Goal: Navigation & Orientation: Go to known website

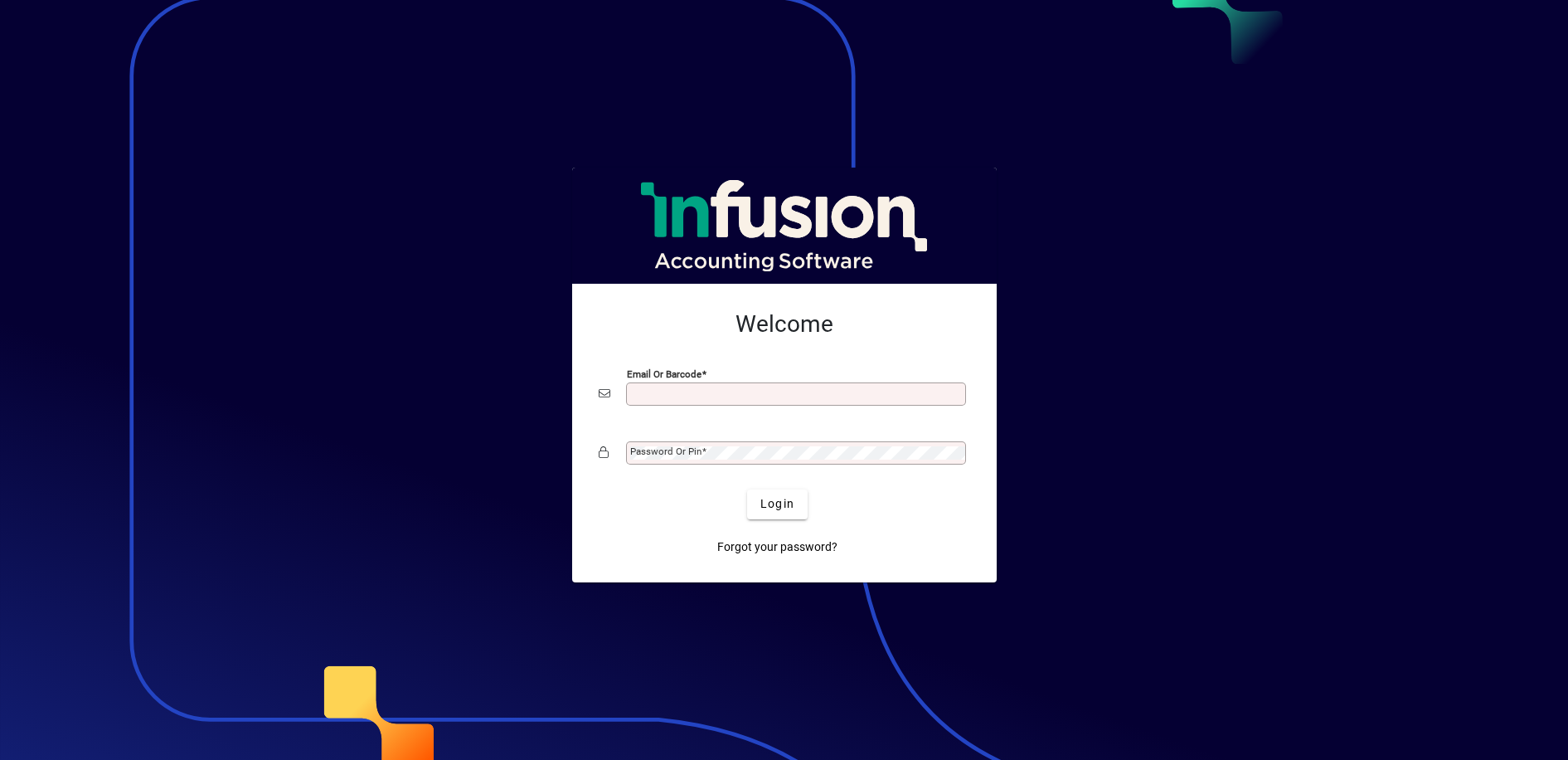
click at [649, 400] on input "Email or Barcode" at bounding box center [797, 394] width 335 height 13
type input "**********"
click at [645, 451] on mat-label "Password or Pin" at bounding box center [666, 451] width 71 height 12
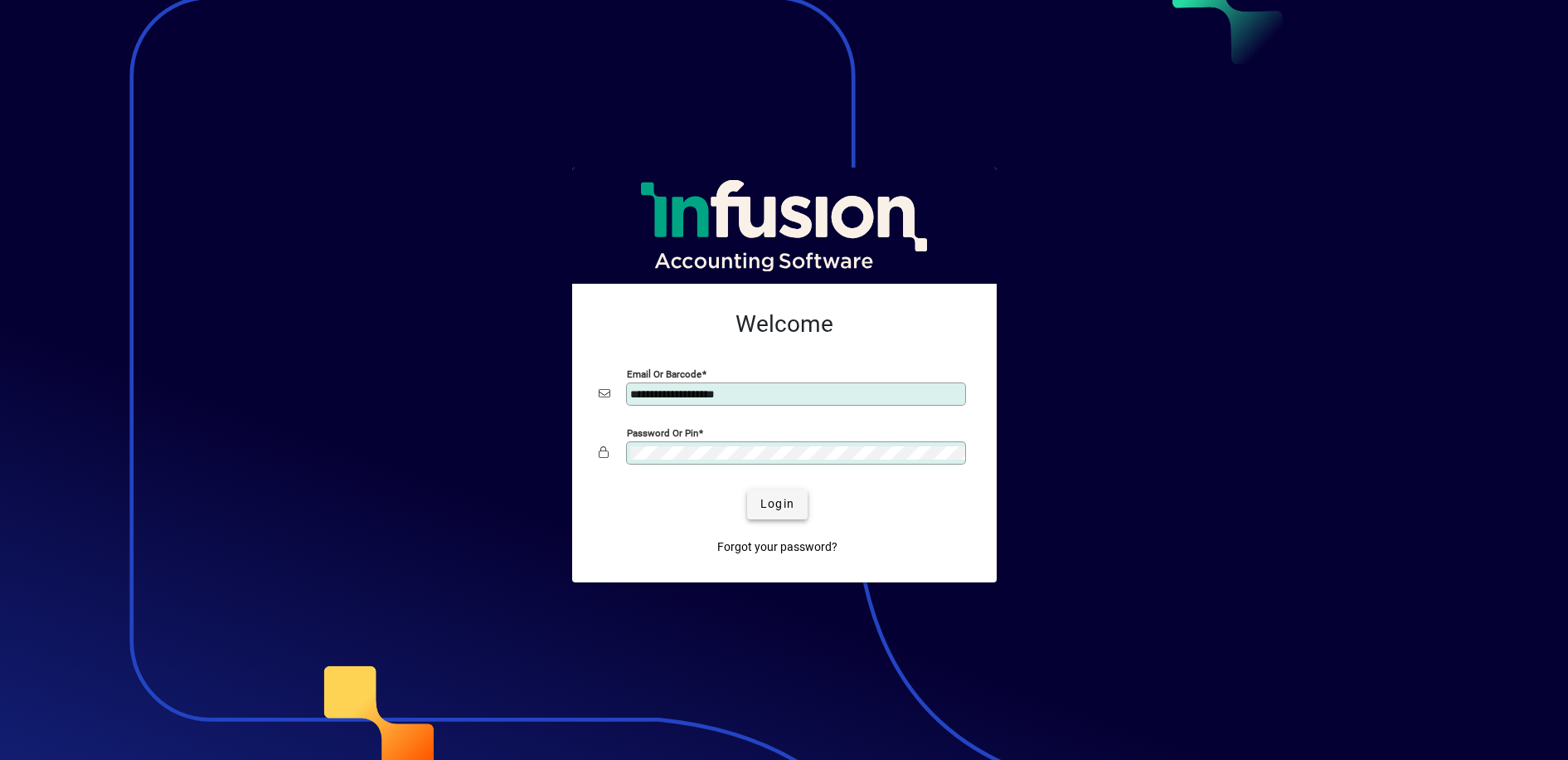
click at [776, 500] on span "Login" at bounding box center [777, 504] width 34 height 18
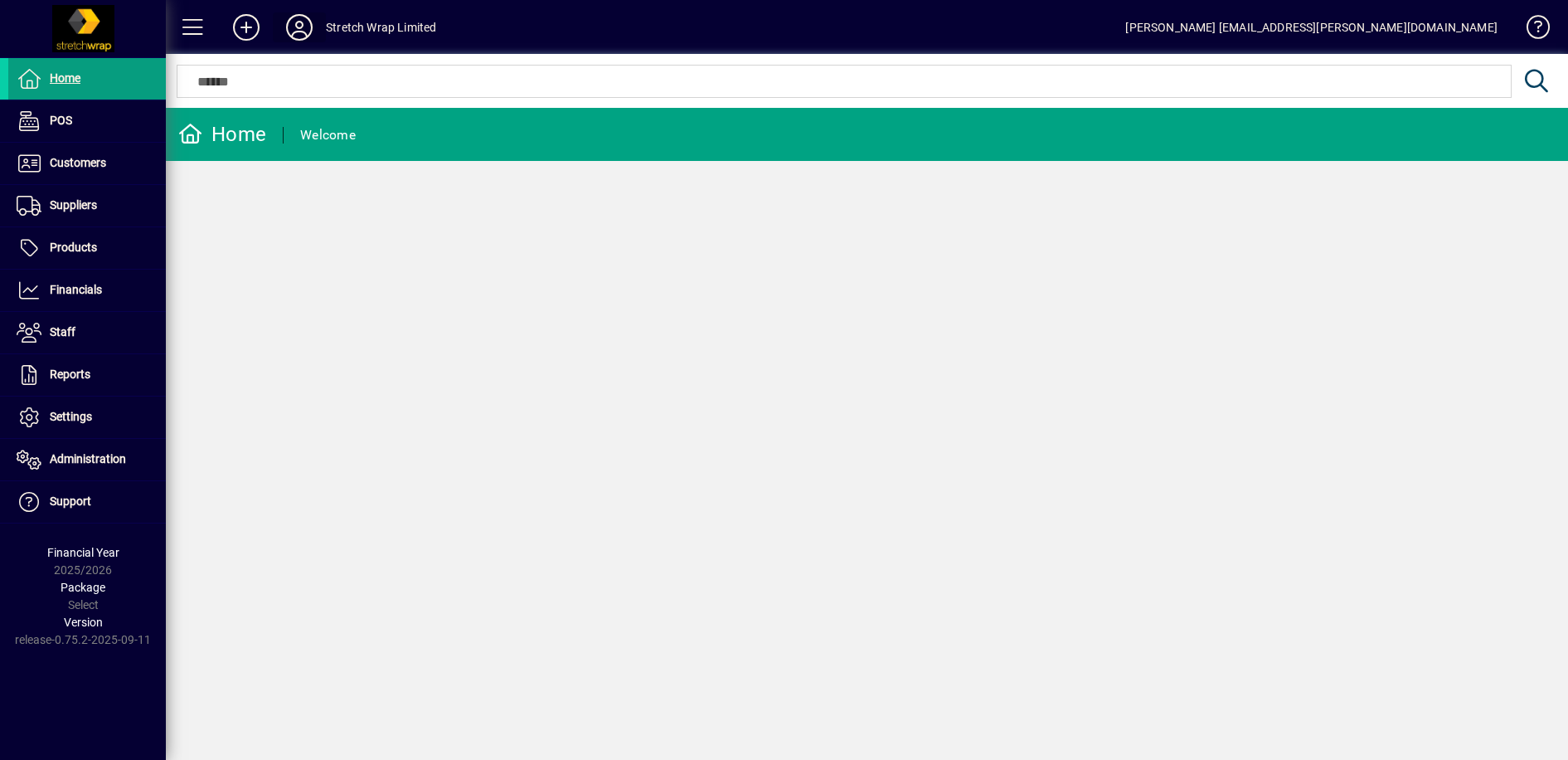
click at [290, 14] on icon at bounding box center [299, 28] width 33 height 27
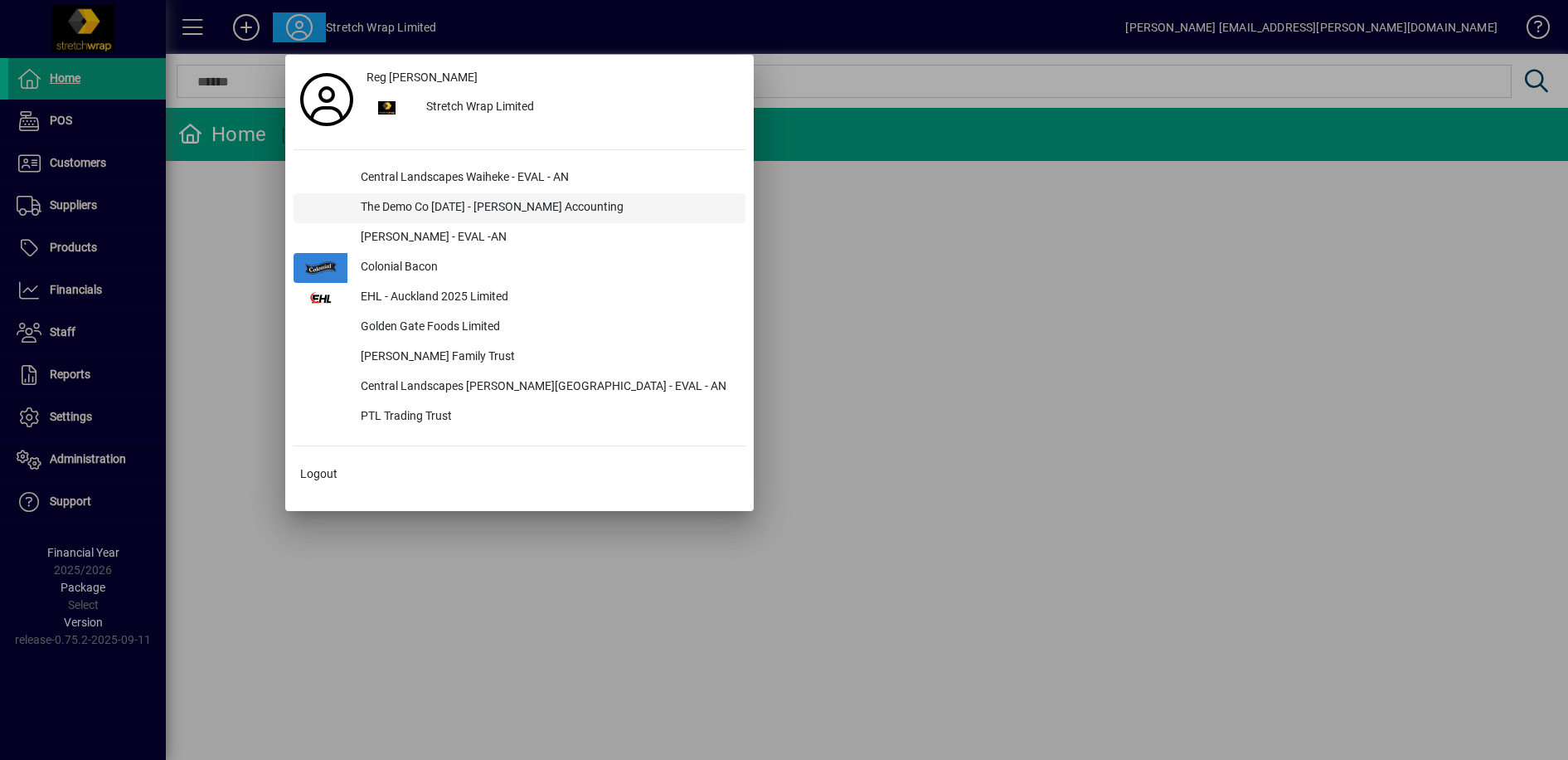
click at [377, 206] on div "The Demo Co [DATE] - [PERSON_NAME] Accounting" at bounding box center [546, 208] width 398 height 30
